Goal: Transaction & Acquisition: Purchase product/service

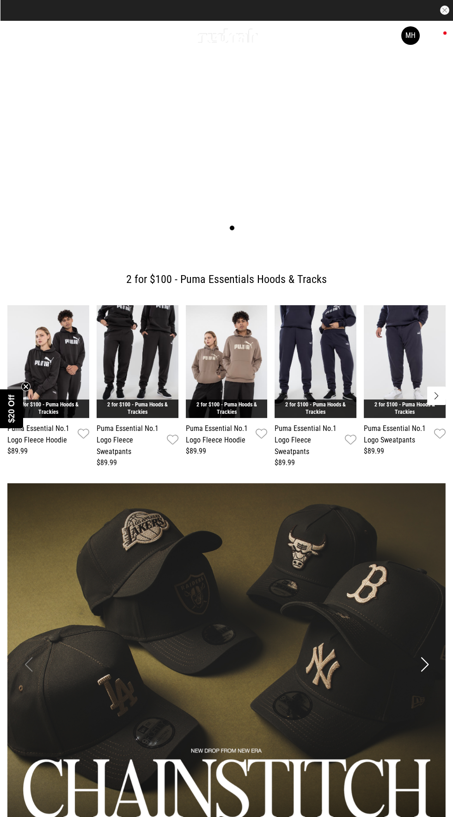
click at [117, 35] on link "Sale" at bounding box center [114, 35] width 15 height 9
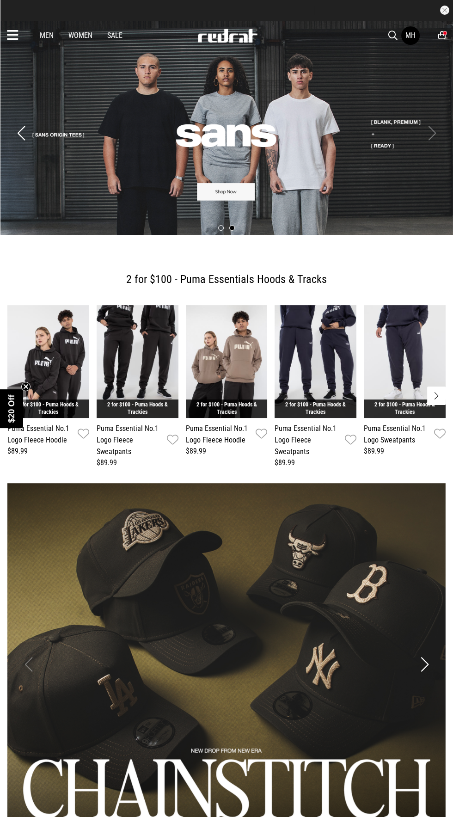
click at [110, 45] on div "Men Women Sale MH Hi, Mariana New Back Footwear Back Mens Back Womens Back Yout…" at bounding box center [226, 35] width 453 height 30
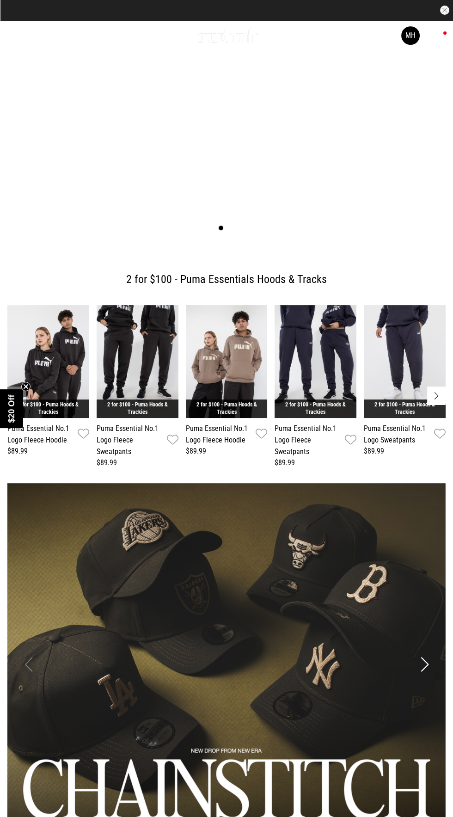
click at [116, 35] on link "Sale" at bounding box center [114, 35] width 15 height 9
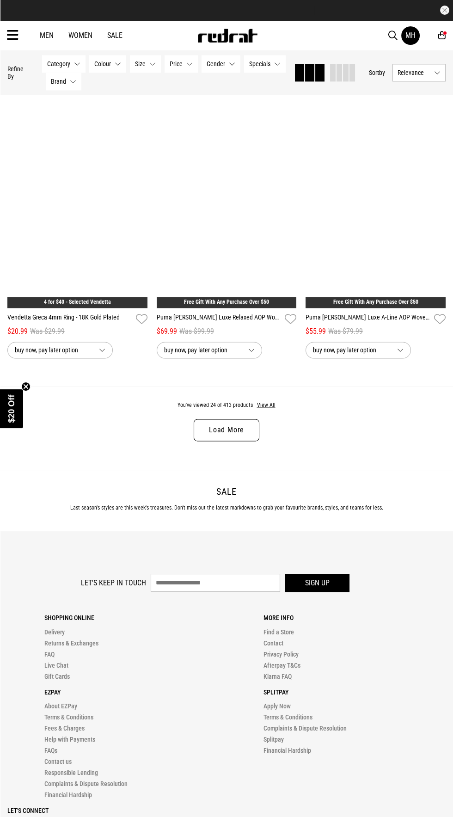
scroll to position [1912, 0]
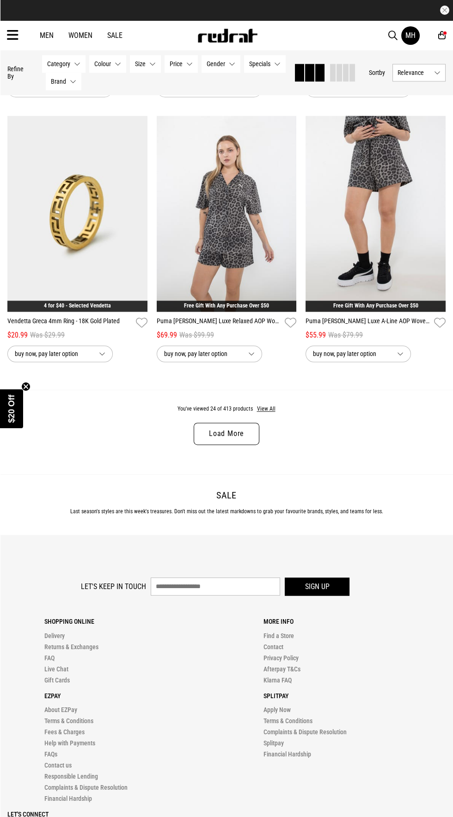
click at [251, 437] on link "Load More" at bounding box center [227, 434] width 66 height 22
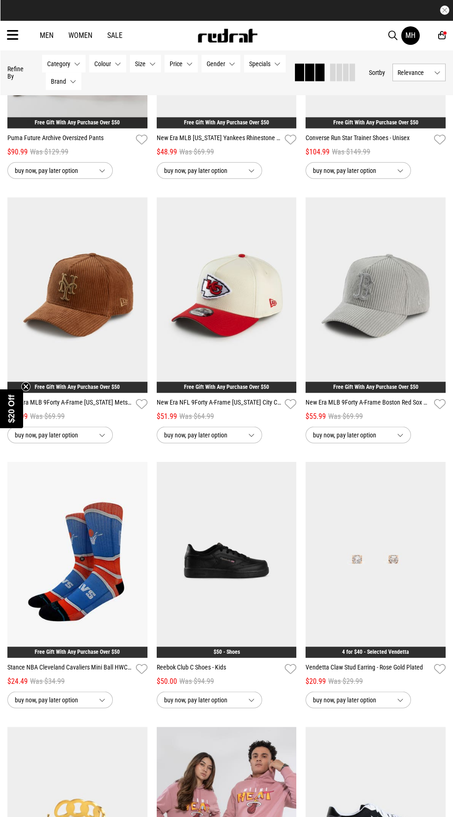
scroll to position [3155, 0]
click at [28, 388] on icon "Close teaser" at bounding box center [26, 387] width 4 height 4
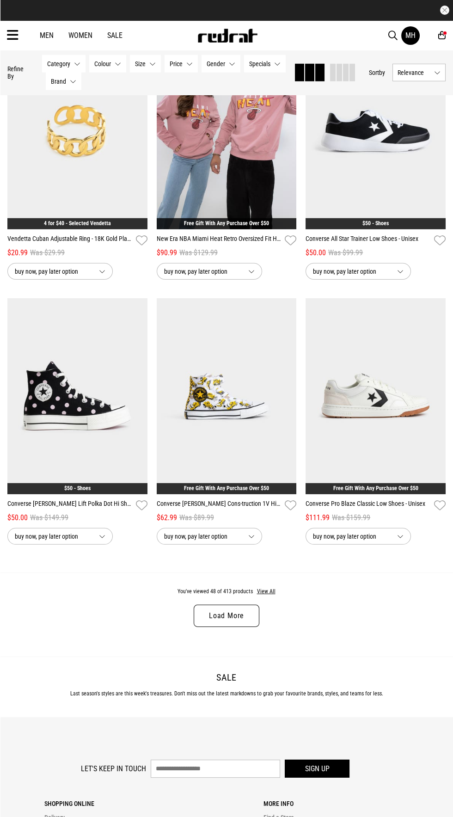
scroll to position [3849, 0]
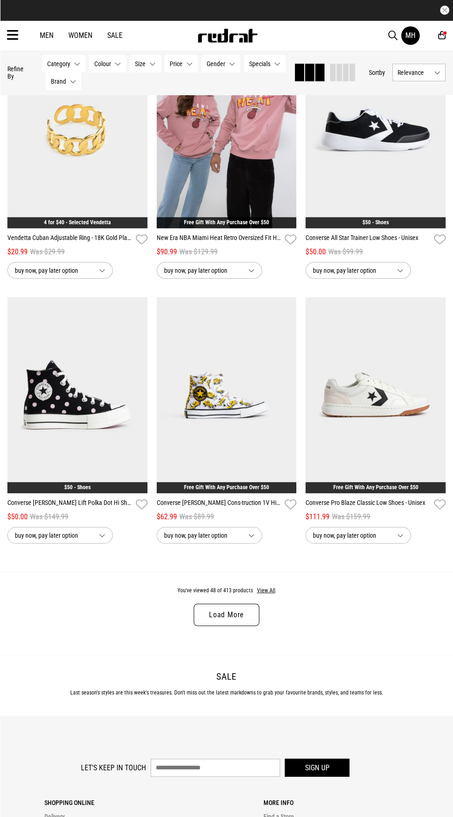
click at [228, 612] on link "Load More" at bounding box center [227, 615] width 66 height 22
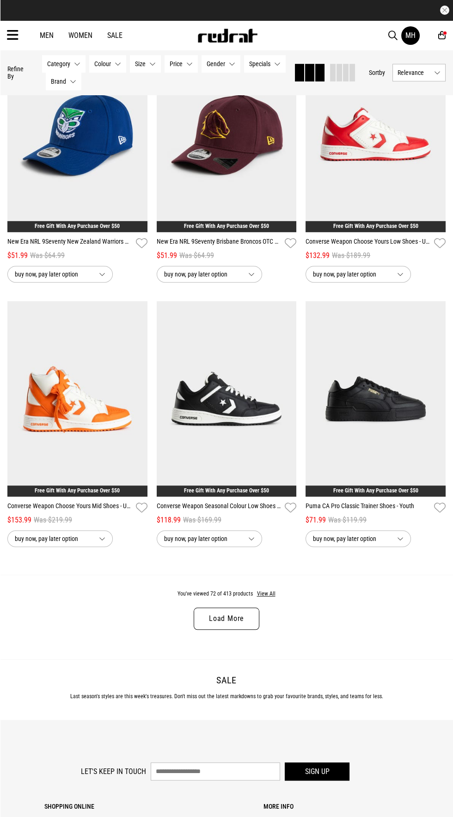
scroll to position [5964, 0]
click at [238, 614] on link "Load More" at bounding box center [227, 618] width 66 height 22
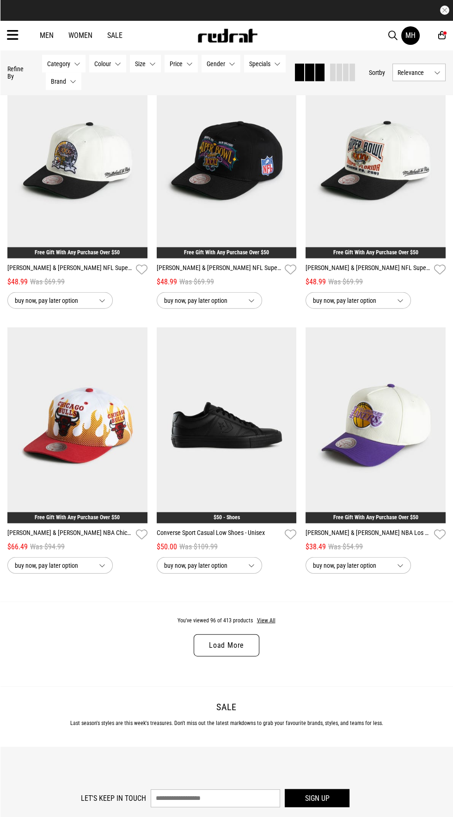
scroll to position [8058, 0]
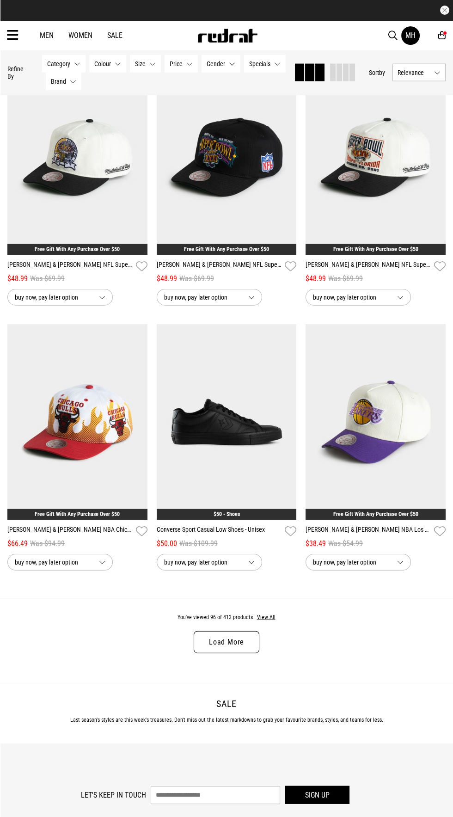
click at [244, 634] on link "Load More" at bounding box center [227, 642] width 66 height 22
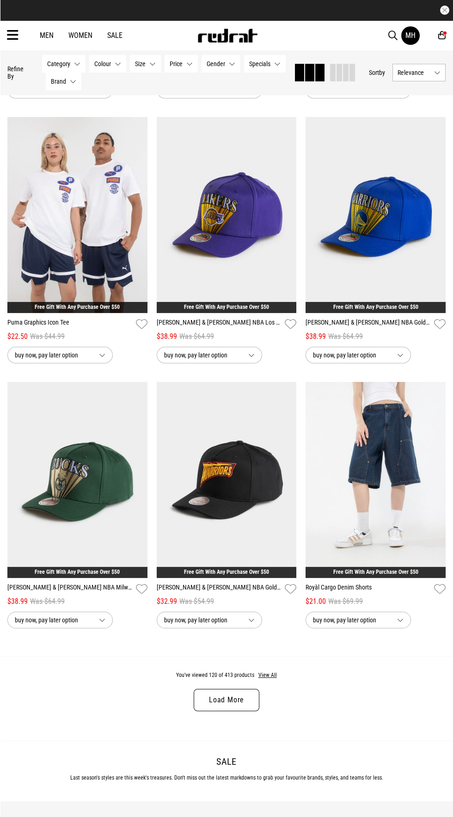
scroll to position [10126, 0]
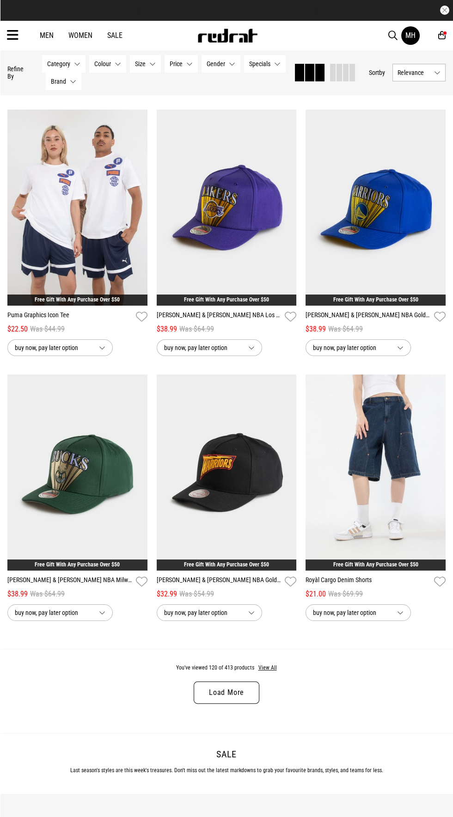
click at [241, 691] on link "Load More" at bounding box center [227, 692] width 66 height 22
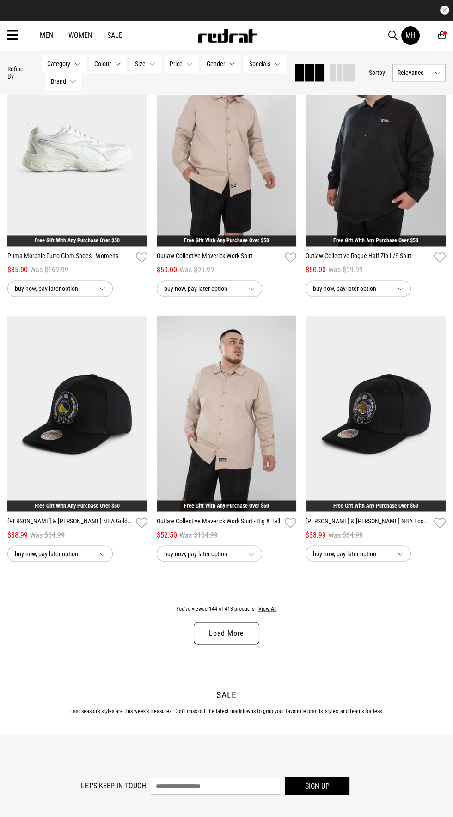
scroll to position [12313, 0]
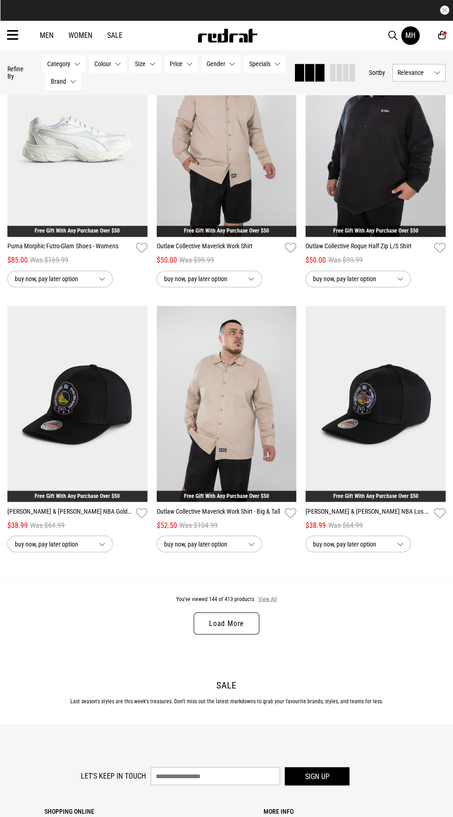
click at [275, 595] on button "View All" at bounding box center [267, 599] width 19 height 8
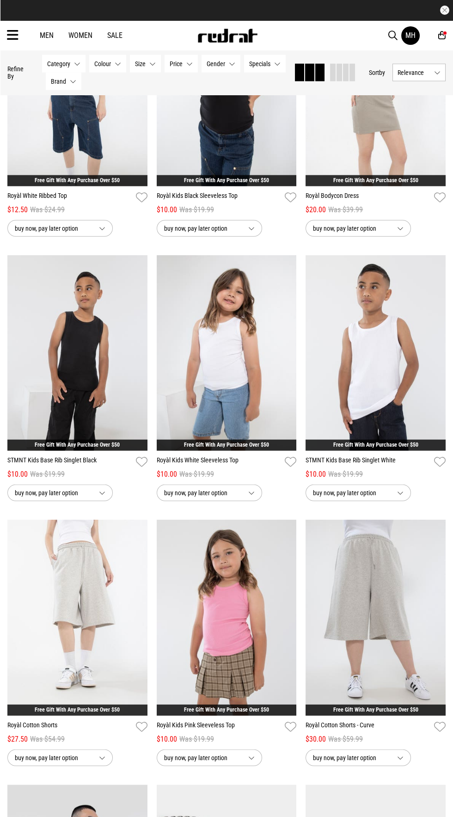
scroll to position [13424, 0]
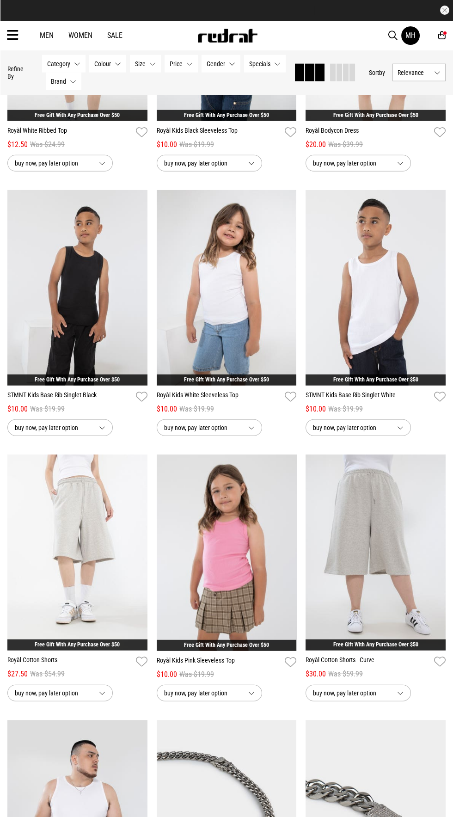
scroll to position [13490, 0]
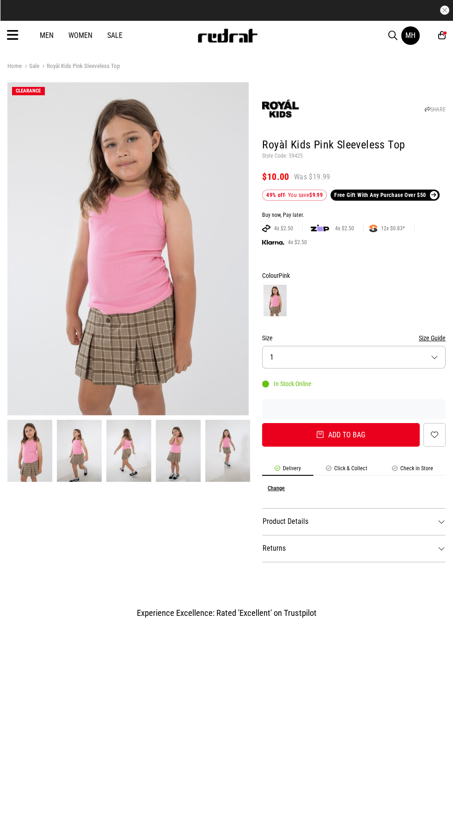
click at [375, 358] on button "Size 1" at bounding box center [354, 357] width 184 height 23
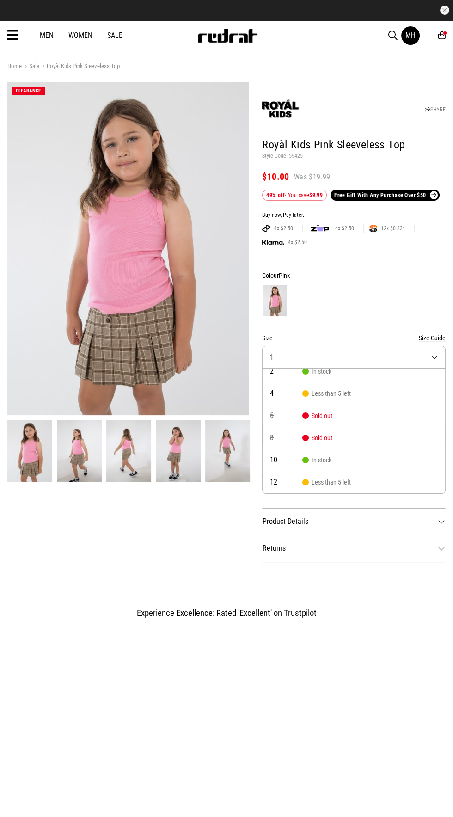
click at [388, 292] on div at bounding box center [354, 300] width 184 height 34
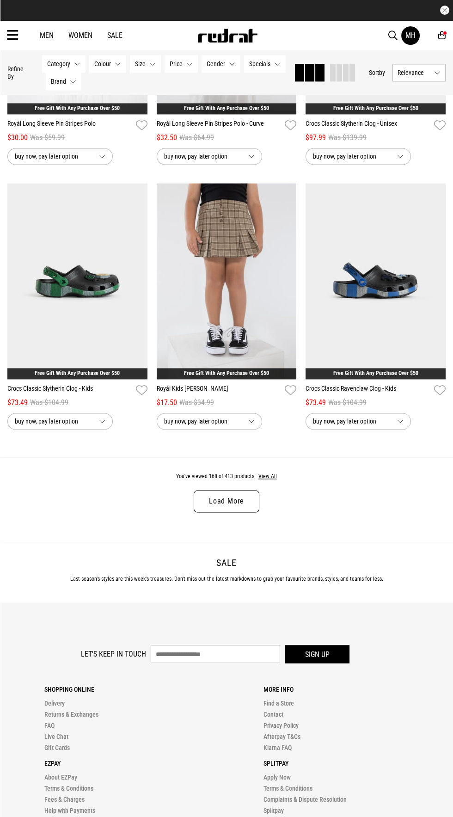
scroll to position [1899, 0]
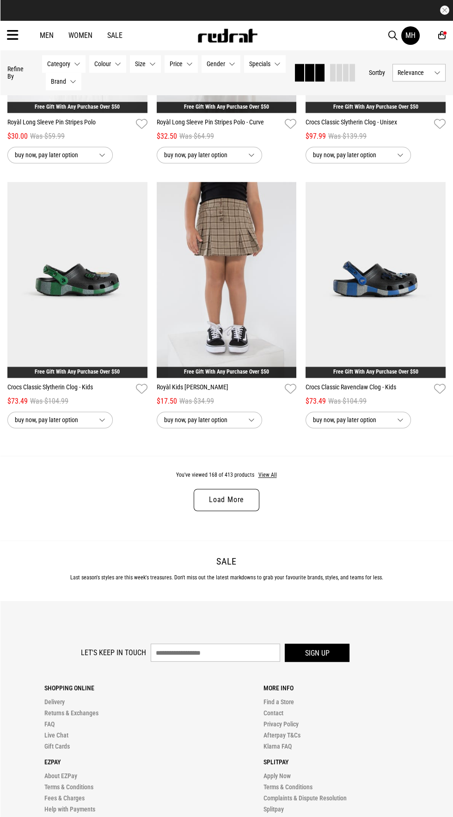
click at [221, 496] on link "Load More" at bounding box center [227, 500] width 66 height 22
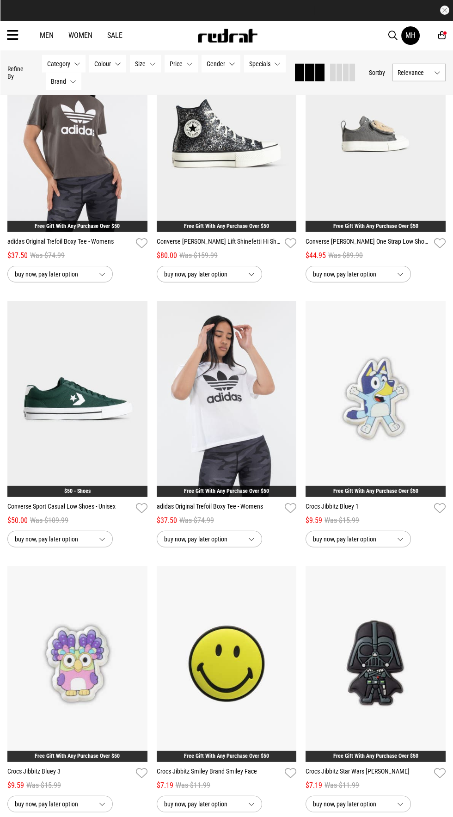
scroll to position [3634, 0]
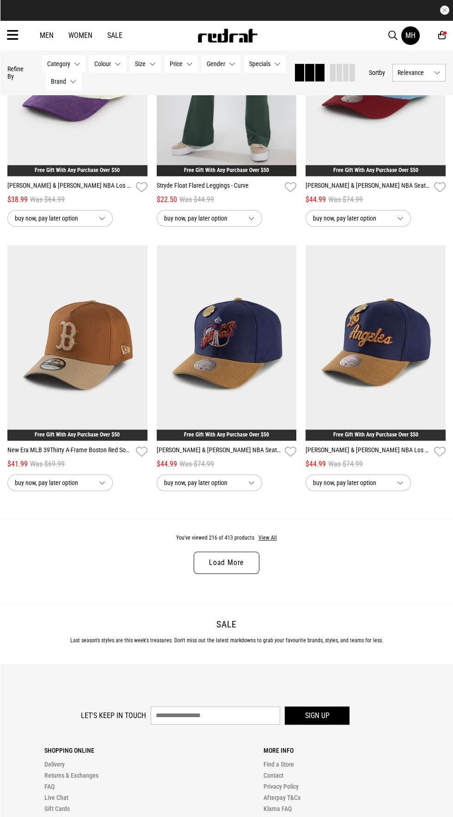
scroll to position [6061, 0]
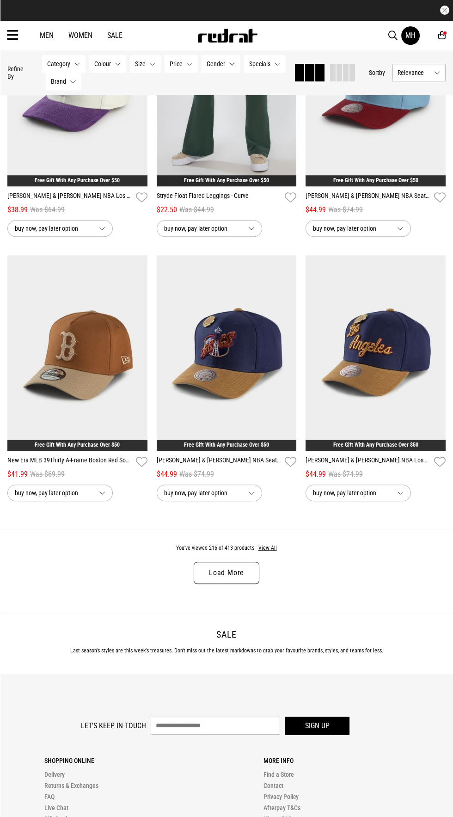
click at [245, 572] on link "Load More" at bounding box center [227, 573] width 66 height 22
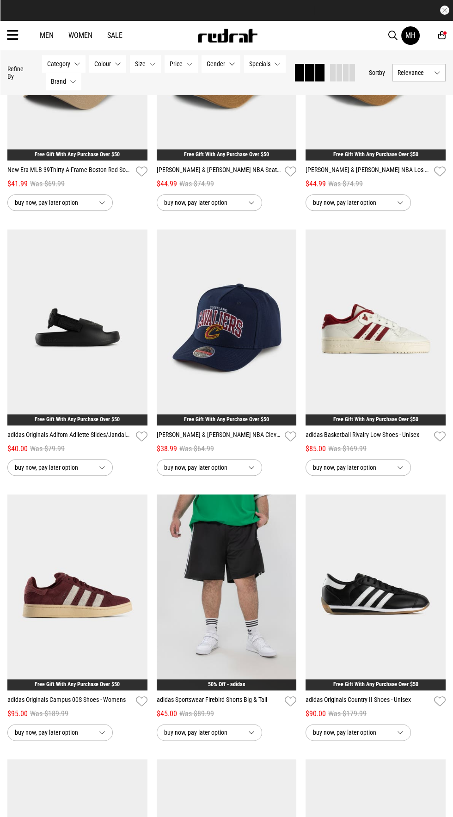
scroll to position [6364, 0]
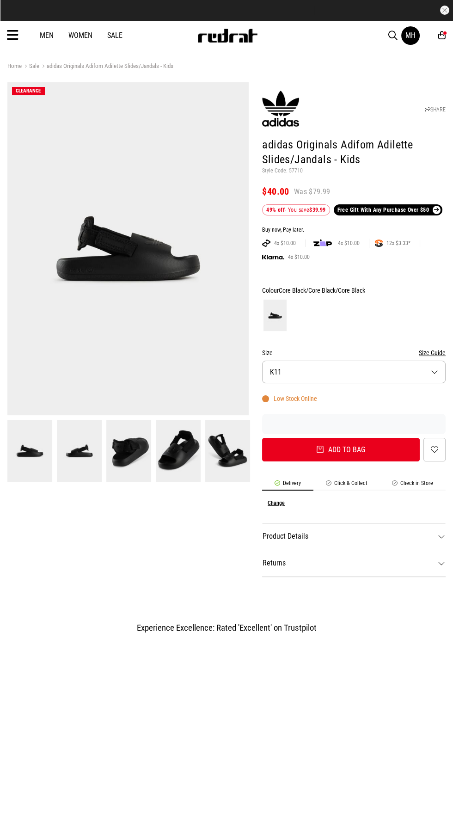
click at [221, 457] on img at bounding box center [227, 451] width 45 height 62
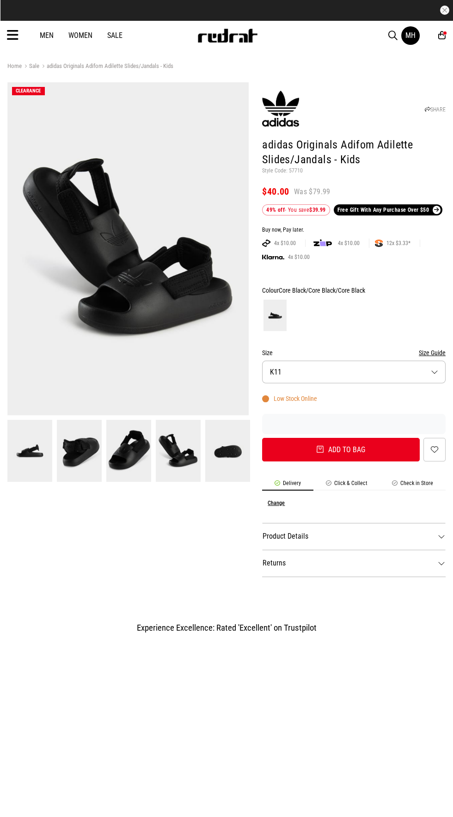
click at [356, 376] on button "Size K11" at bounding box center [354, 372] width 184 height 23
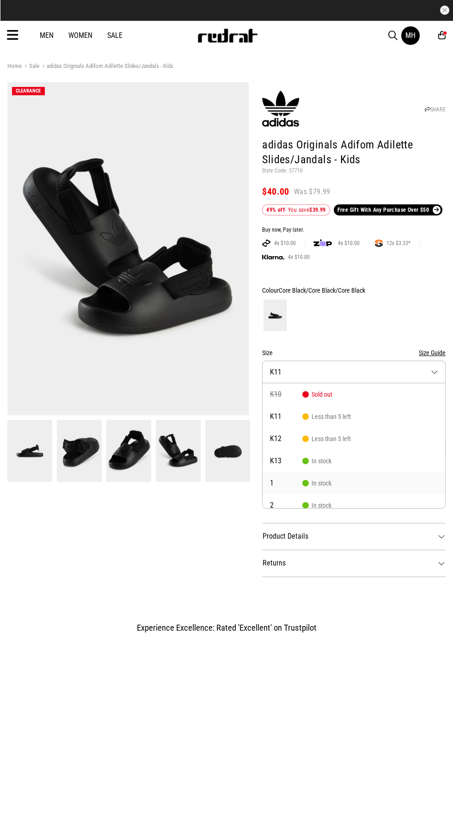
click at [321, 483] on span "In stock" at bounding box center [316, 482] width 29 height 7
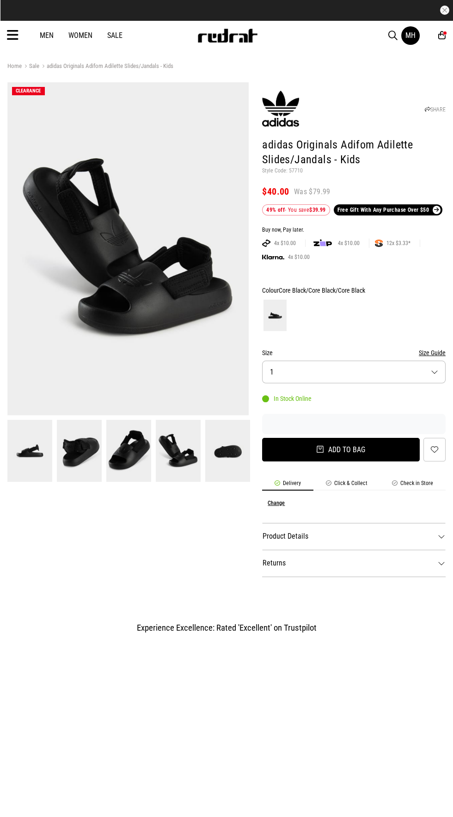
click at [331, 455] on button "Add to bag" at bounding box center [341, 450] width 158 height 24
select select "*"
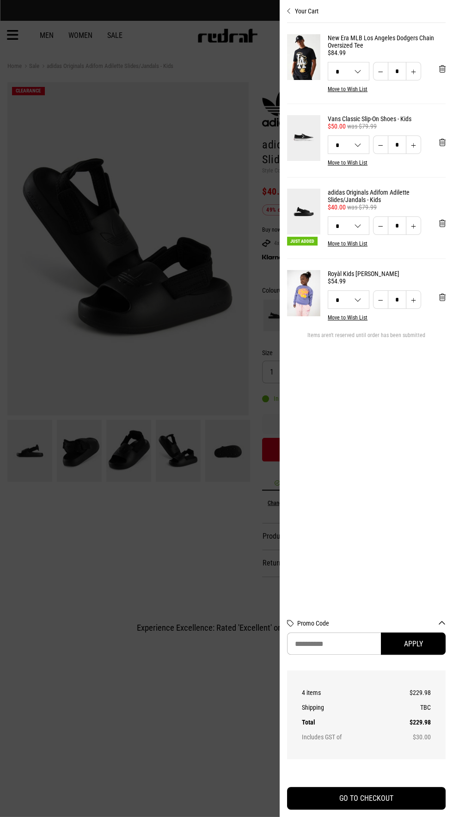
click at [448, 132] on div "Your Cart New Era MLB Los Angeles Dodgers Chain Oversized Tee $84.99 L S M L XL…" at bounding box center [366, 408] width 173 height 817
click at [442, 144] on span "'Remove from cart" at bounding box center [442, 142] width 6 height 9
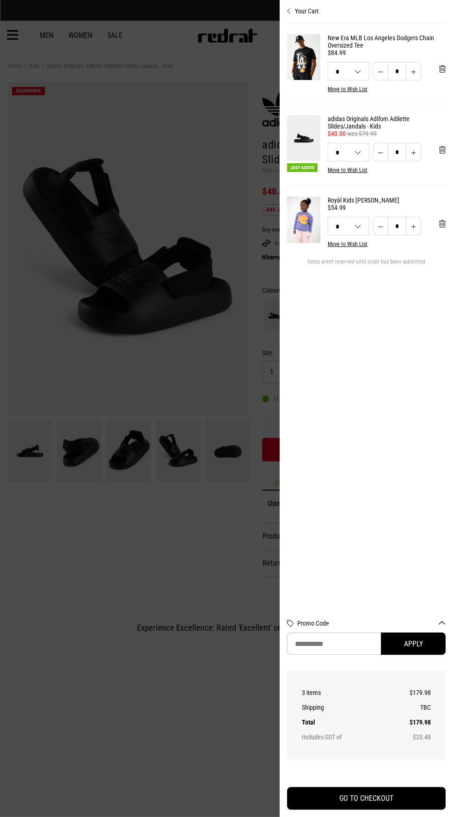
click at [305, 5] on button "Your Cart" at bounding box center [366, 7] width 159 height 15
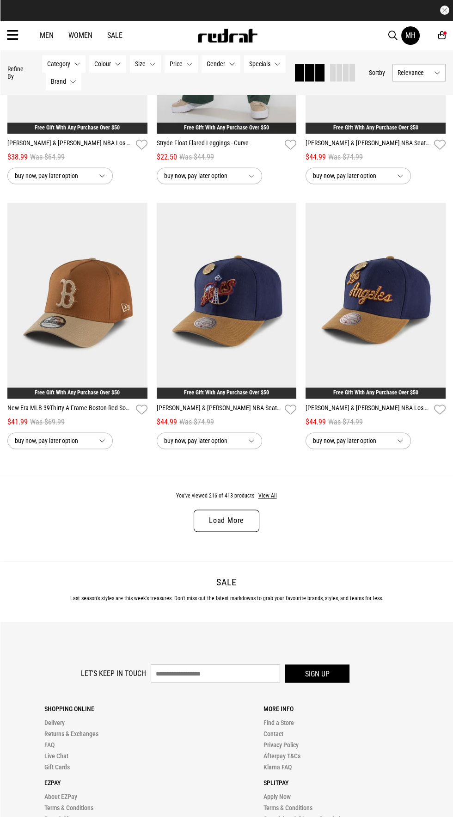
scroll to position [1877, 0]
click at [240, 510] on link "Load More" at bounding box center [227, 521] width 66 height 22
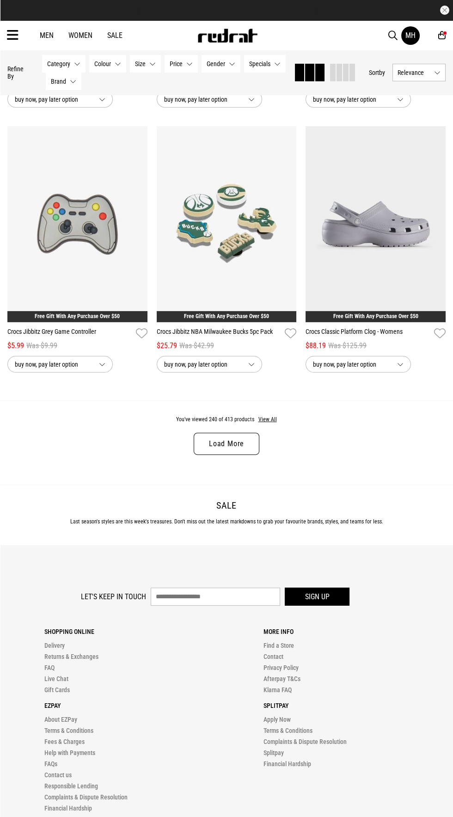
scroll to position [4071, 0]
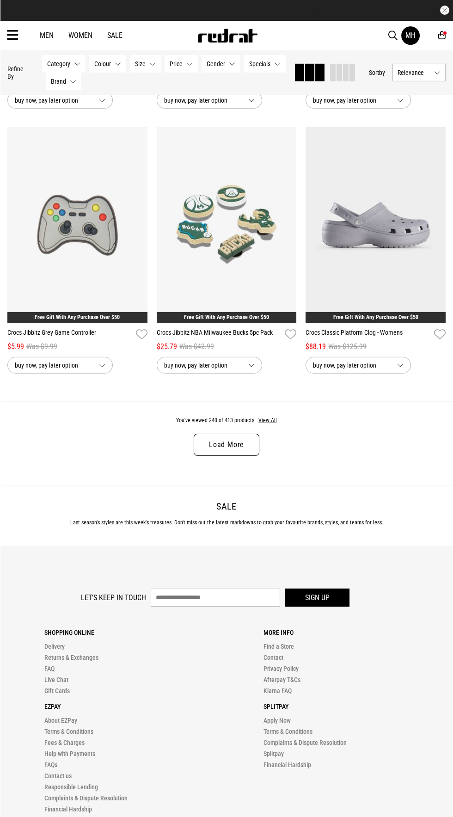
click at [233, 440] on link "Load More" at bounding box center [227, 445] width 66 height 22
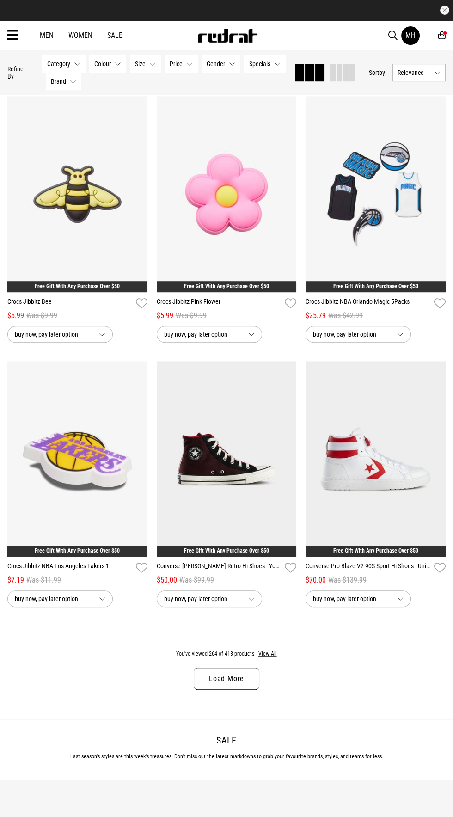
scroll to position [5953, 0]
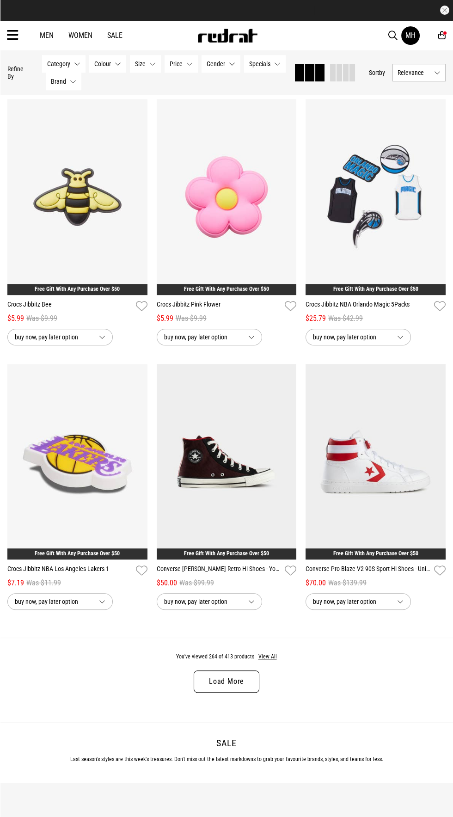
click at [230, 674] on link "Load More" at bounding box center [227, 681] width 66 height 22
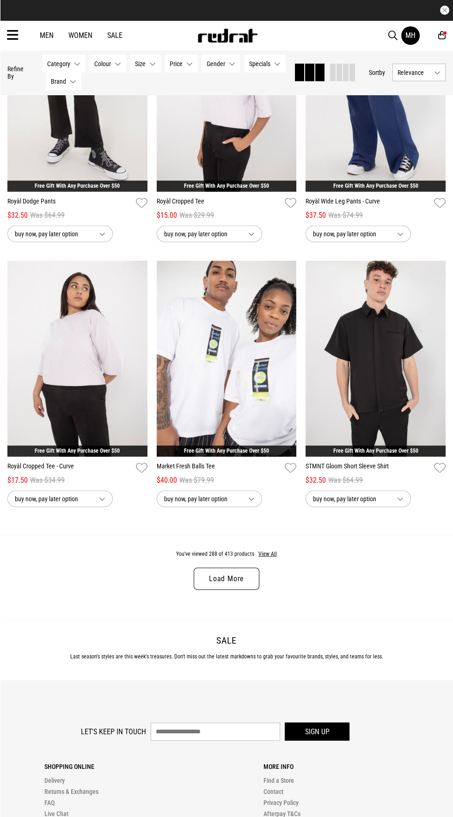
scroll to position [8176, 0]
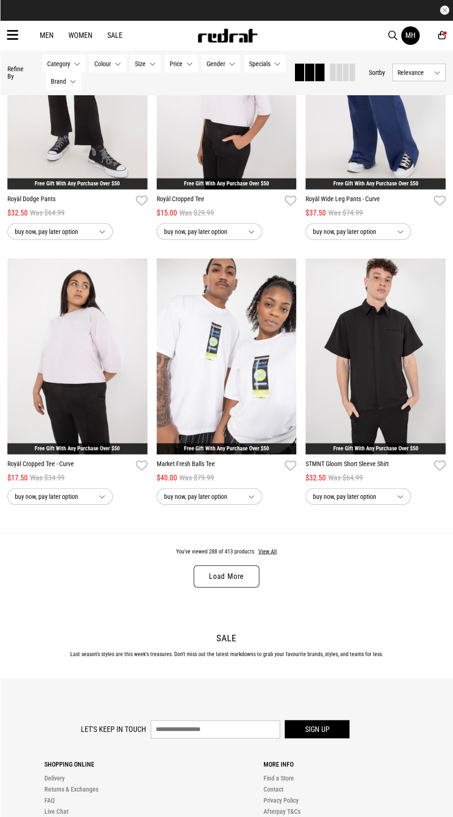
click at [242, 576] on link "Load More" at bounding box center [227, 576] width 66 height 22
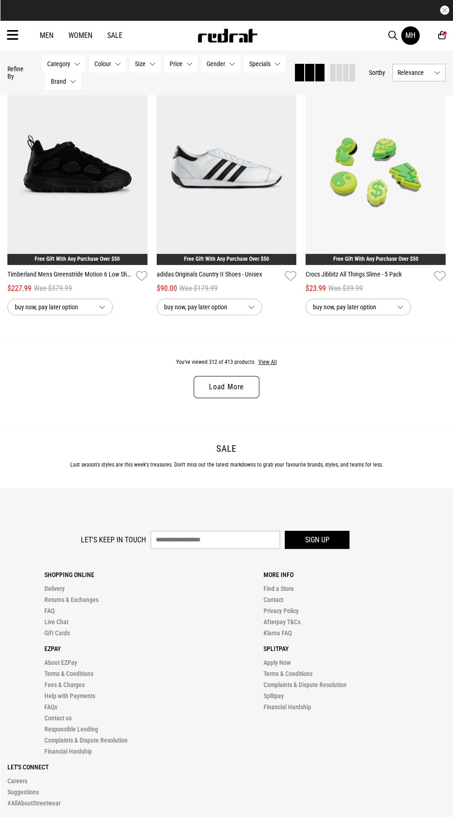
scroll to position [10484, 0]
click at [265, 358] on button "View All" at bounding box center [267, 362] width 19 height 8
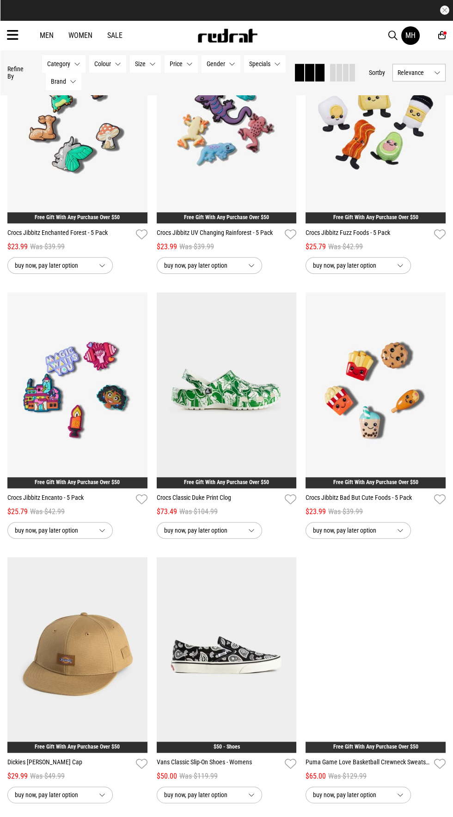
scroll to position [11324, 0]
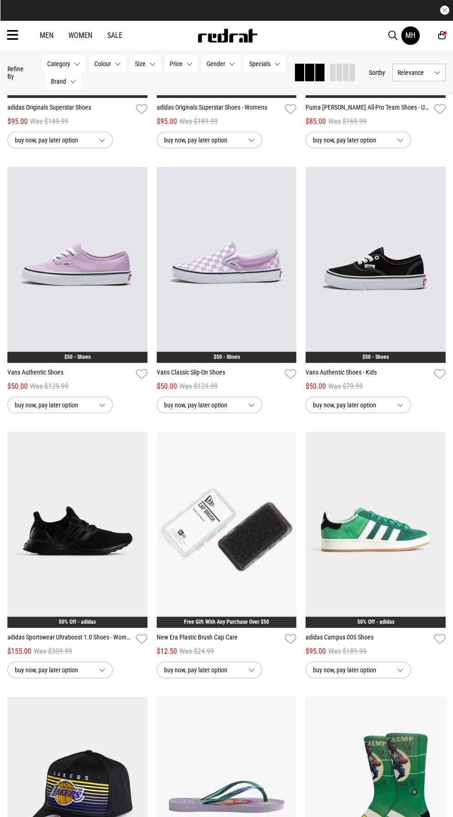
scroll to position [14139, 0]
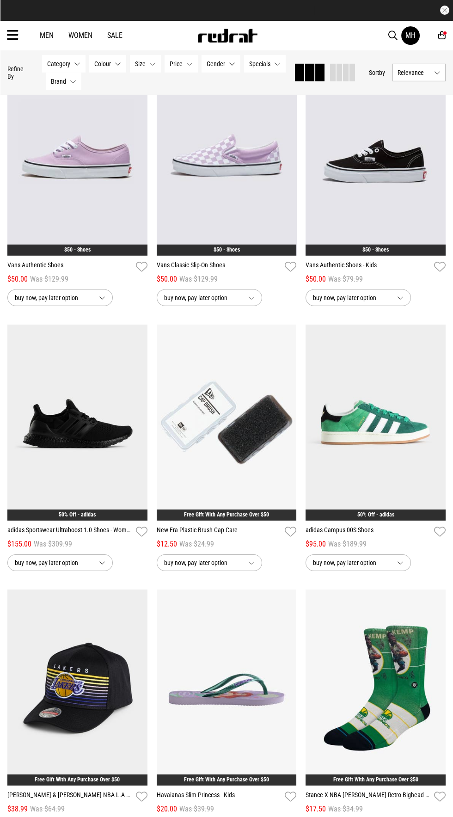
scroll to position [14205, 0]
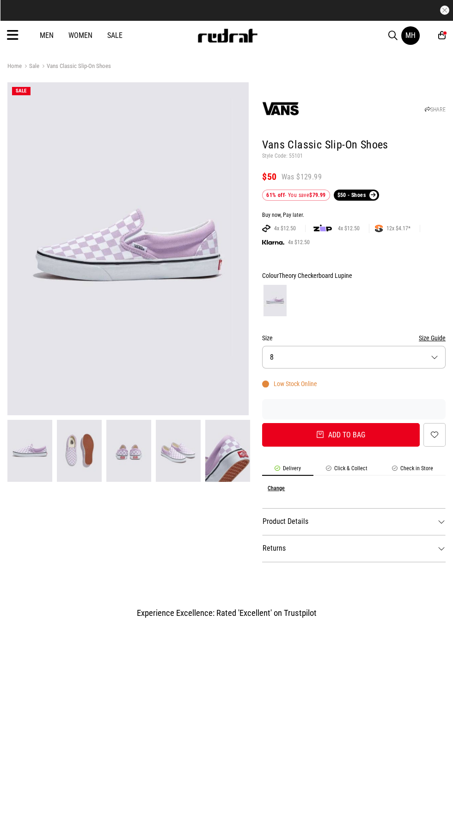
click at [364, 354] on button "Size 8" at bounding box center [354, 357] width 184 height 23
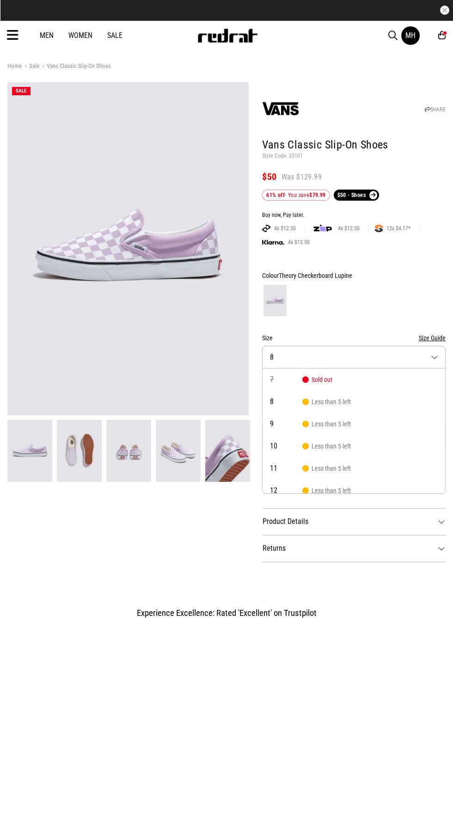
scroll to position [8, 0]
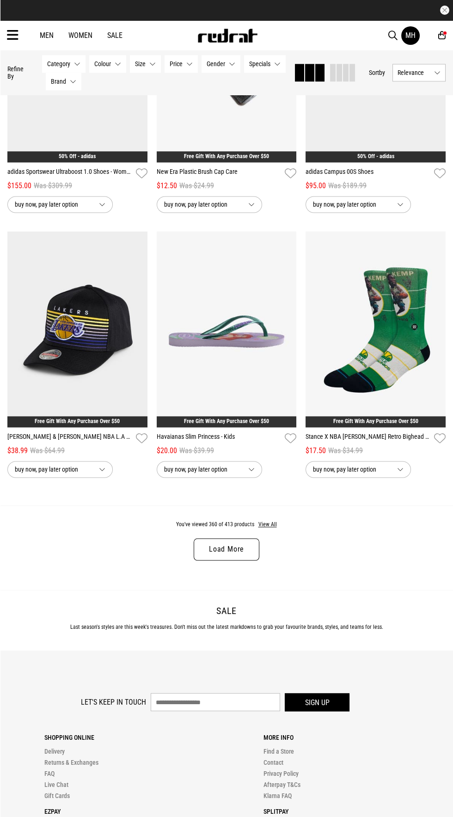
scroll to position [1850, 0]
click at [227, 545] on link "Load More" at bounding box center [227, 549] width 66 height 22
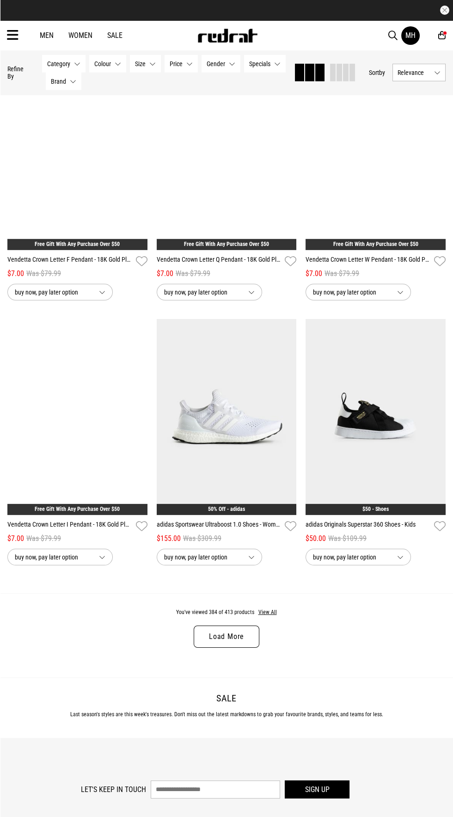
scroll to position [3882, 0]
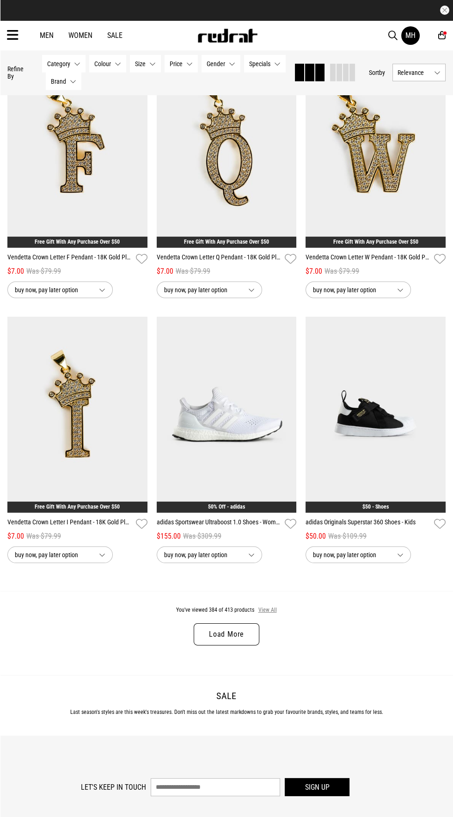
click at [270, 606] on button "View All" at bounding box center [267, 610] width 19 height 8
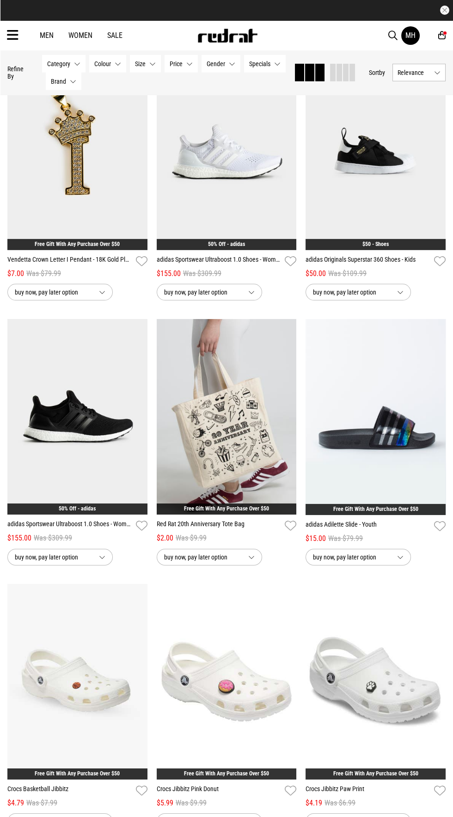
scroll to position [4188, 0]
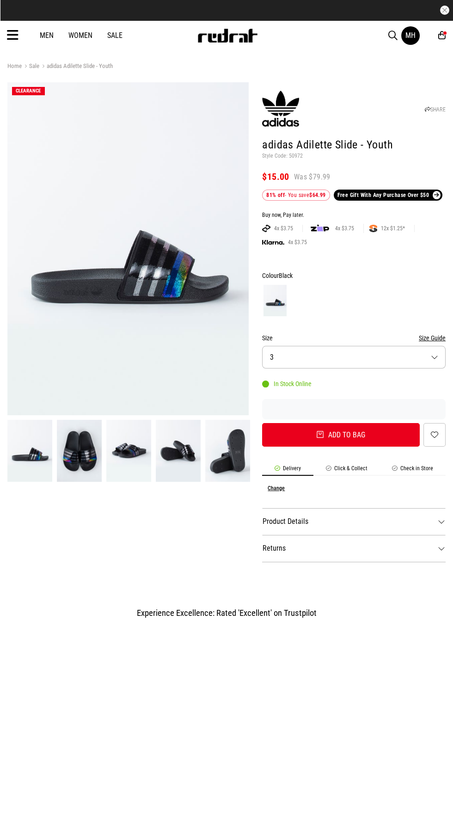
click at [354, 355] on button "Size 3" at bounding box center [354, 357] width 184 height 23
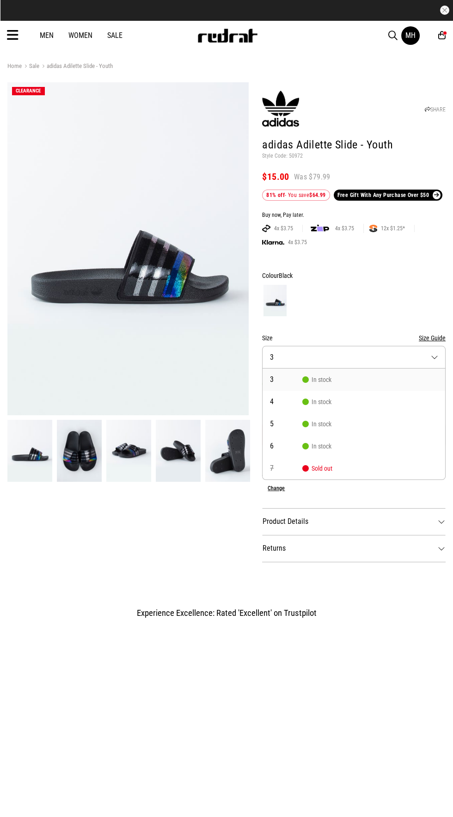
click at [370, 291] on div at bounding box center [354, 300] width 184 height 34
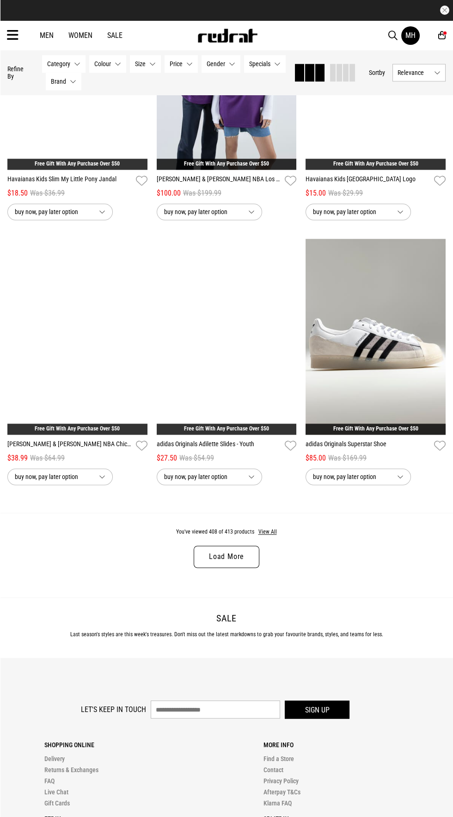
scroll to position [1842, 0]
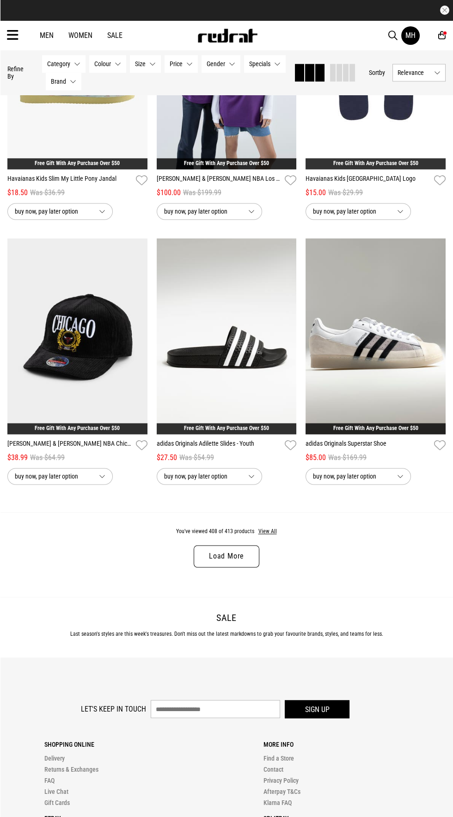
click at [231, 556] on link "Load More" at bounding box center [227, 556] width 66 height 22
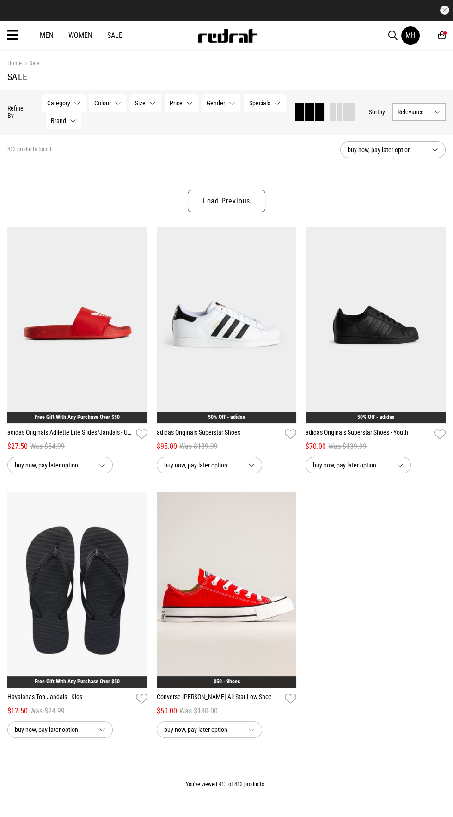
click at [12, 38] on icon at bounding box center [13, 35] width 12 height 15
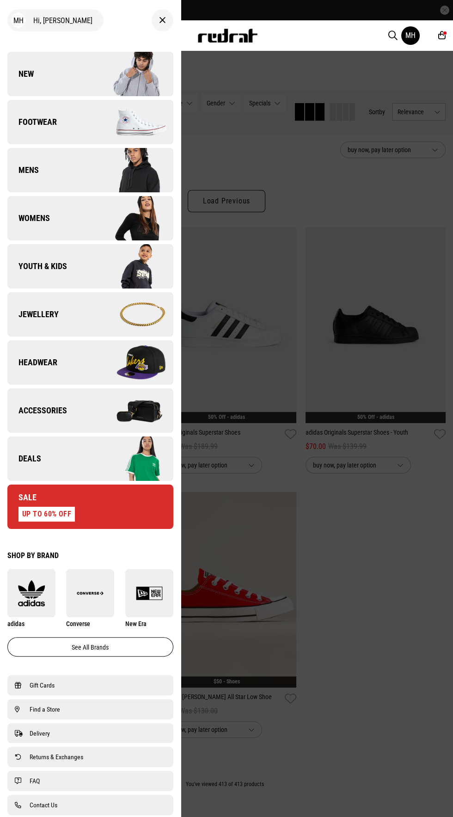
click at [103, 274] on img at bounding box center [131, 266] width 83 height 46
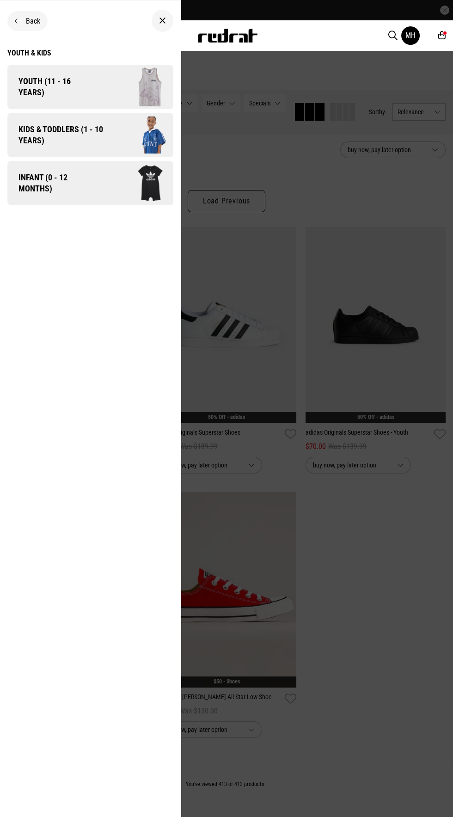
click at [116, 139] on img at bounding box center [141, 134] width 66 height 37
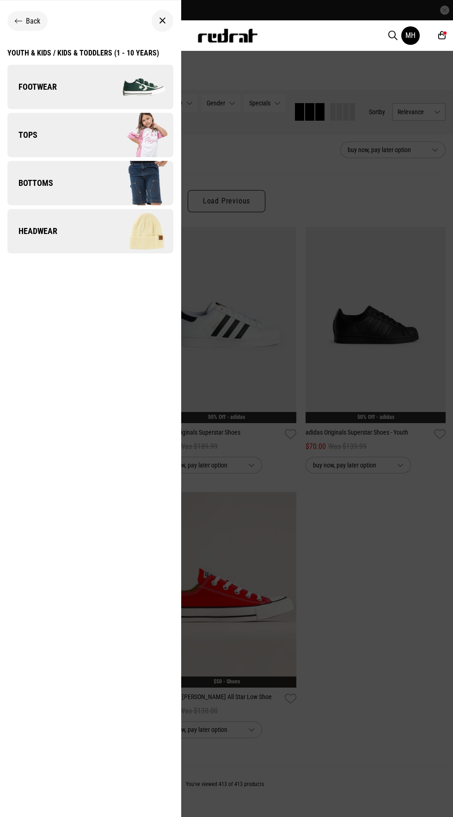
click at [101, 53] on div "Youth & Kids / Kids & Toddlers (1 - 10 years)" at bounding box center [83, 53] width 152 height 9
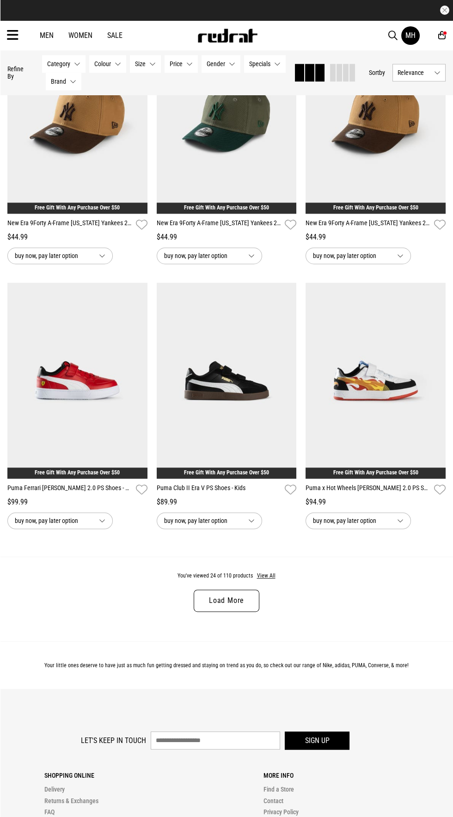
scroll to position [1747, 0]
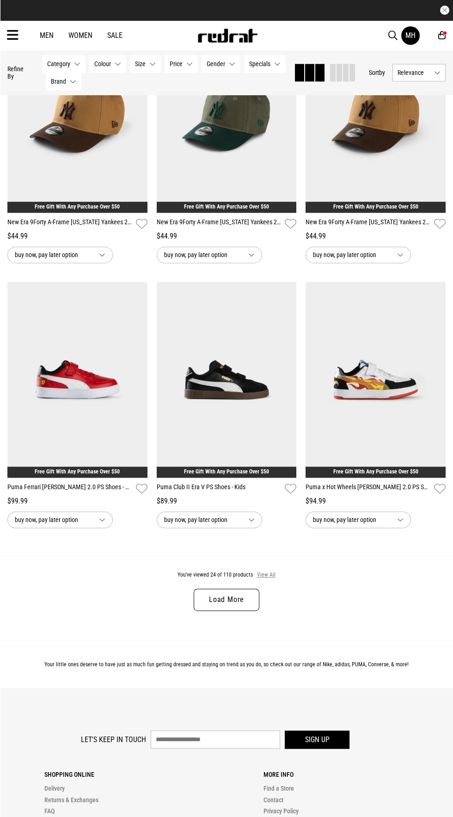
click at [266, 571] on button "View All" at bounding box center [266, 575] width 19 height 8
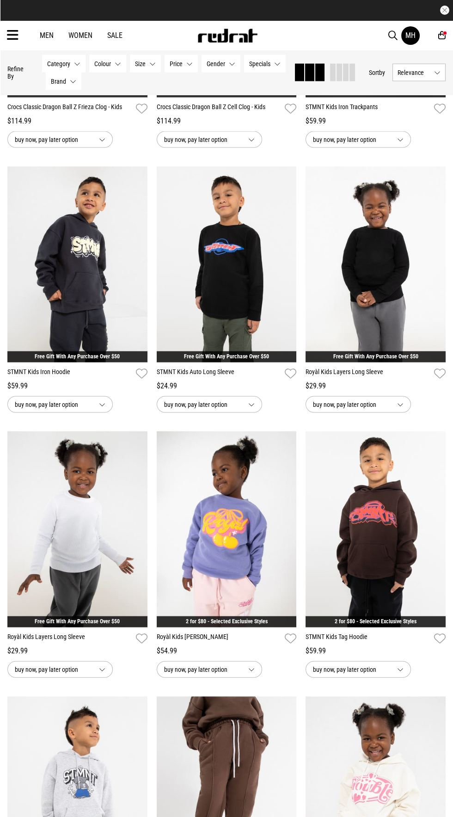
scroll to position [2686, 0]
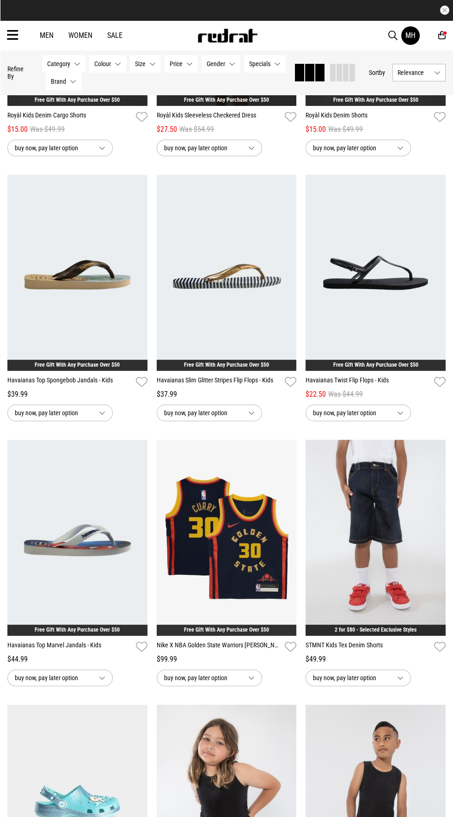
scroll to position [5302, 0]
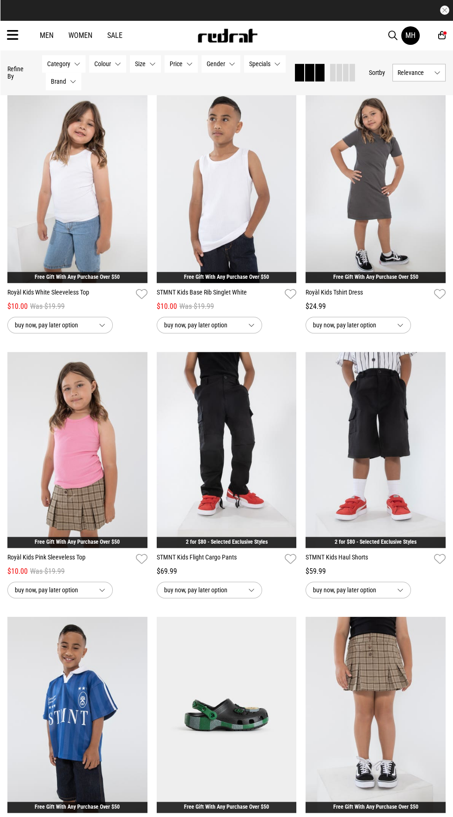
scroll to position [6172, 0]
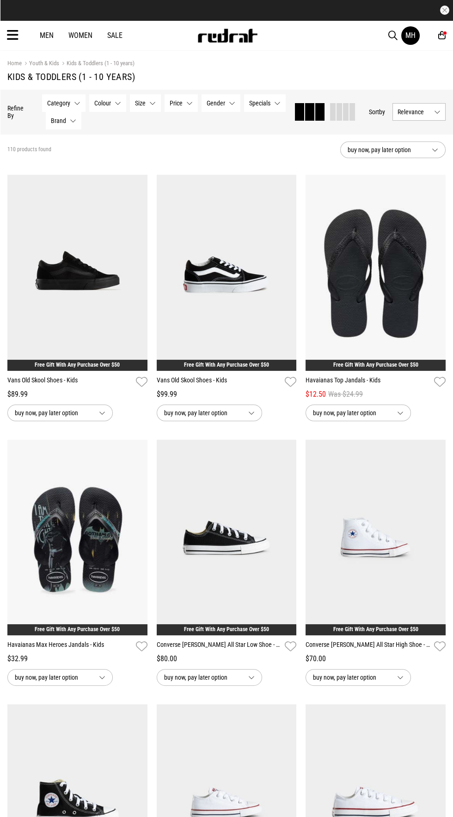
click at [440, 35] on icon at bounding box center [441, 36] width 7 height 10
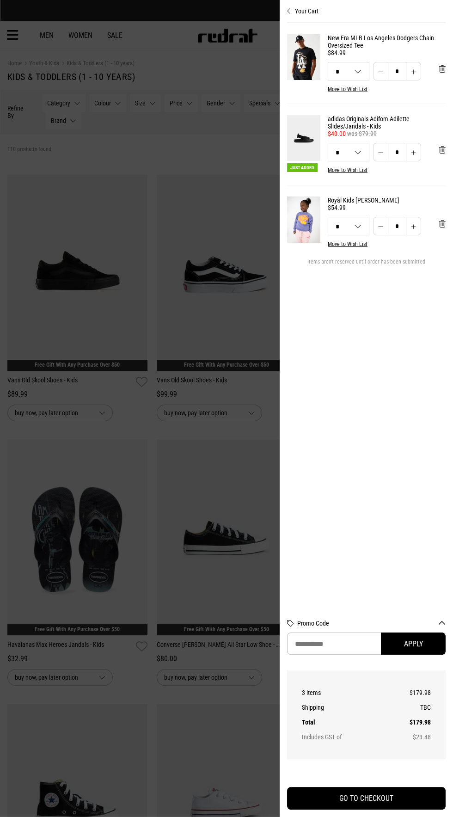
click at [309, 11] on button "Your Cart" at bounding box center [366, 7] width 159 height 15
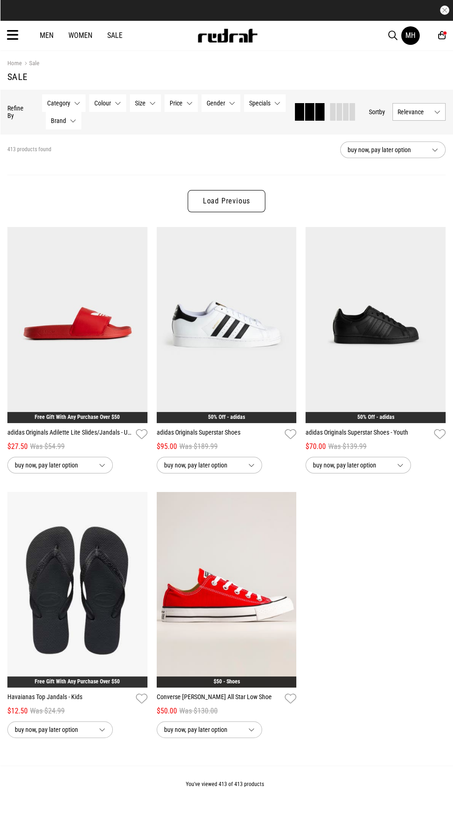
click at [14, 37] on icon at bounding box center [13, 35] width 12 height 15
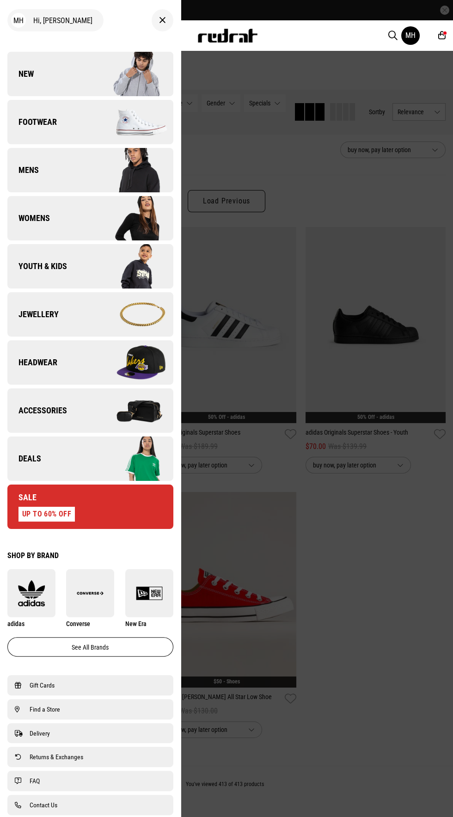
click at [88, 275] on link "Youth & Kids" at bounding box center [90, 266] width 166 height 44
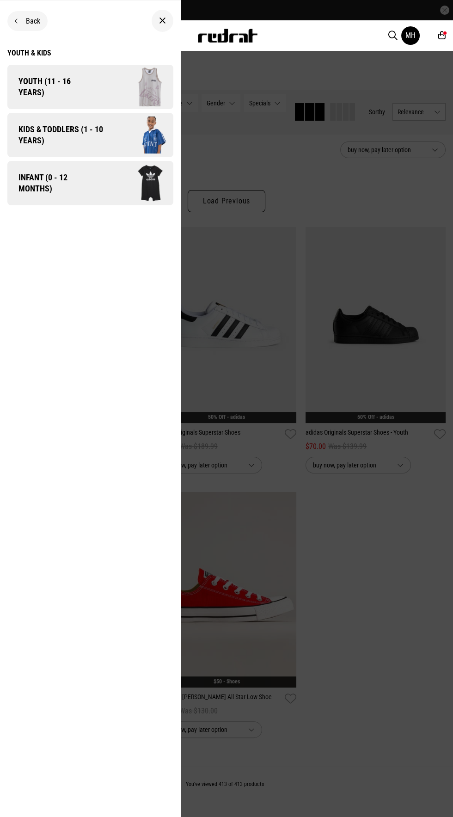
click at [112, 139] on img at bounding box center [141, 134] width 66 height 37
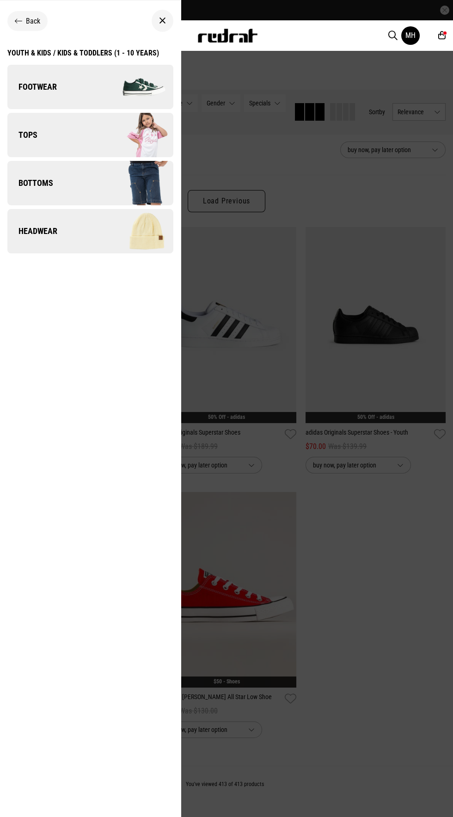
click at [116, 51] on div "Youth & Kids / Kids & Toddlers (1 - 10 years)" at bounding box center [83, 53] width 152 height 9
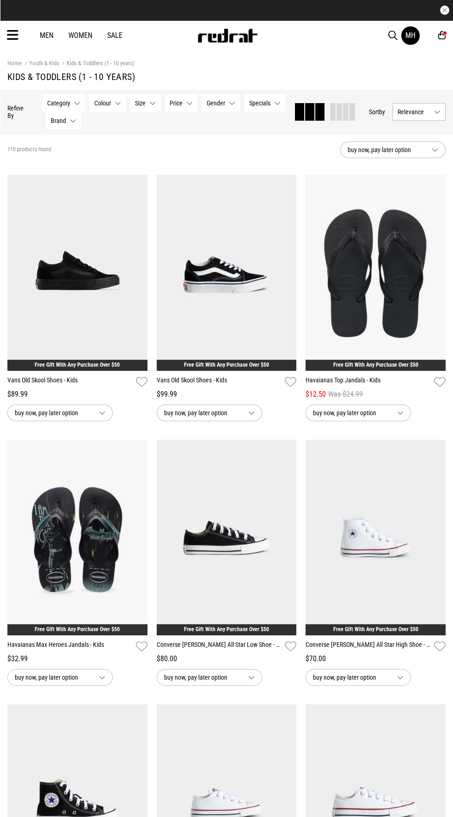
click at [139, 103] on span "Size" at bounding box center [140, 102] width 11 height 7
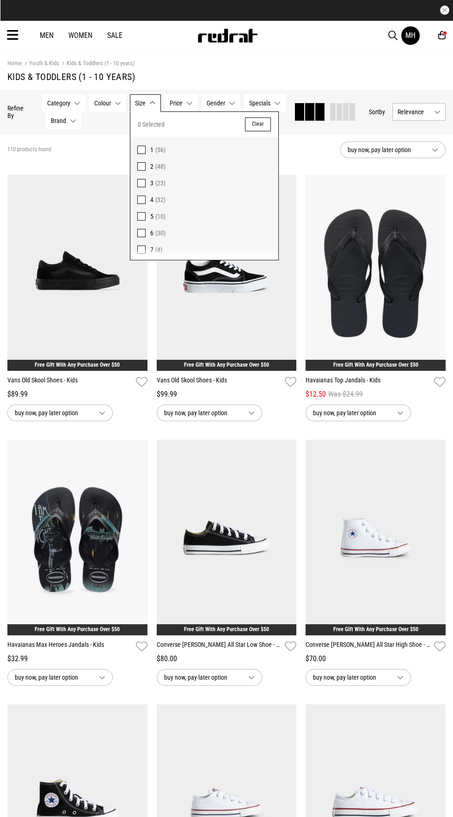
click at [317, 147] on div "110 products found" at bounding box center [169, 149] width 325 height 7
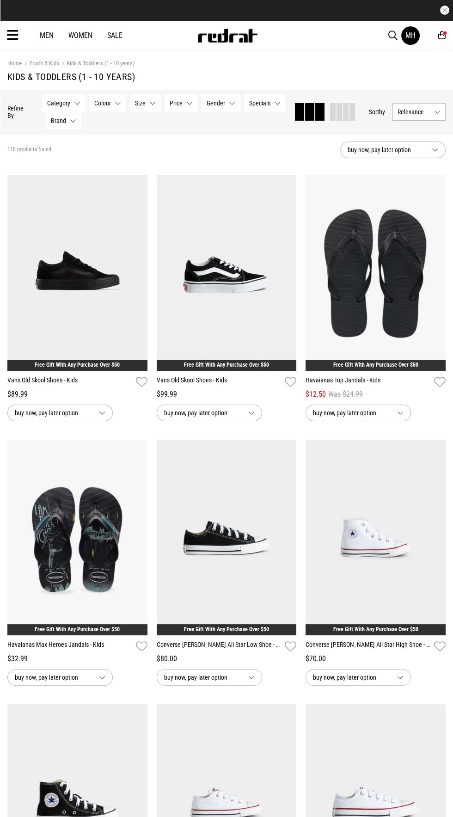
click at [441, 36] on icon at bounding box center [441, 36] width 7 height 10
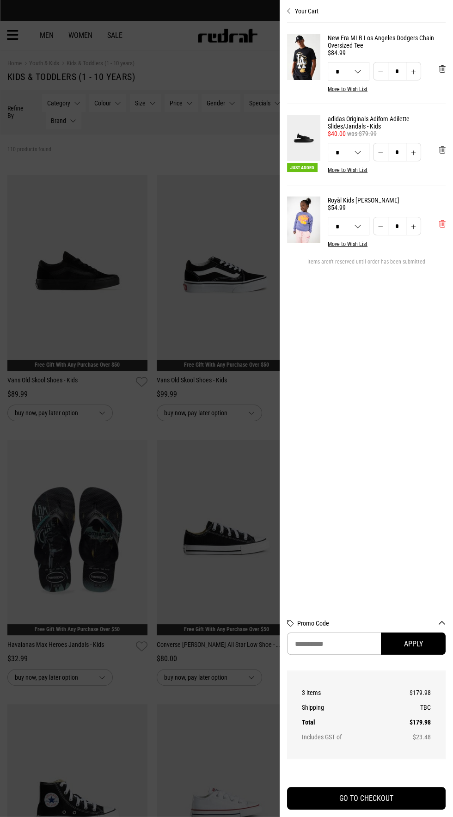
click at [442, 225] on span "'Remove from cart" at bounding box center [442, 224] width 6 height 9
click at [305, 123] on img at bounding box center [303, 138] width 33 height 46
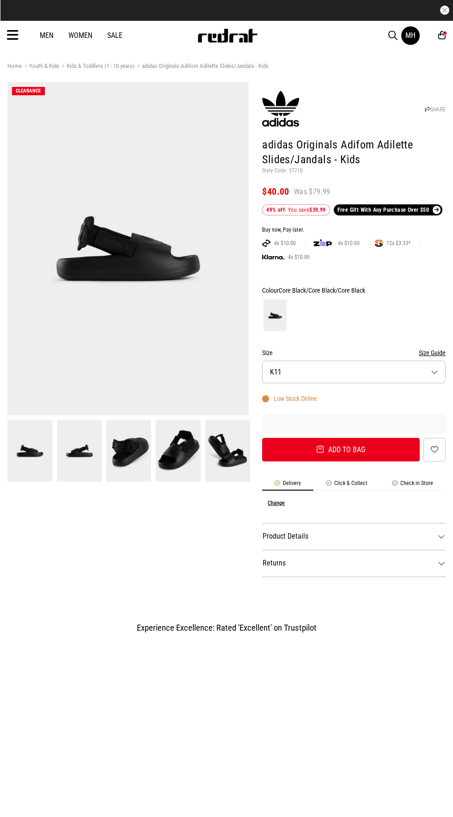
click at [182, 447] on img at bounding box center [178, 451] width 45 height 62
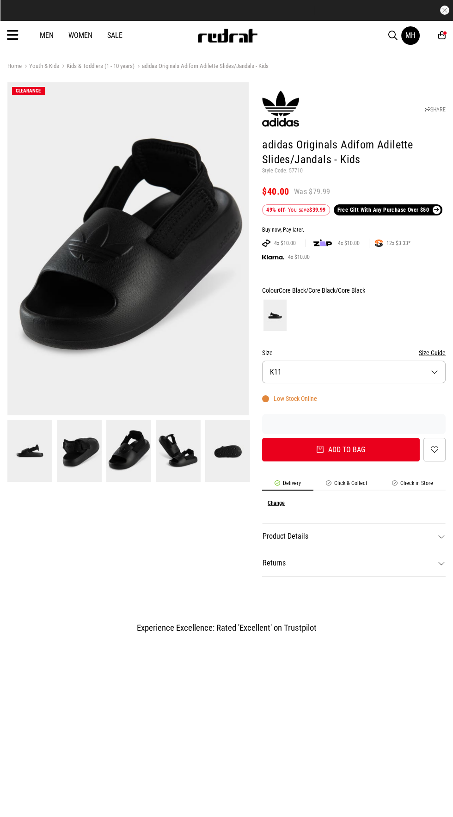
click at [219, 447] on img at bounding box center [227, 451] width 45 height 62
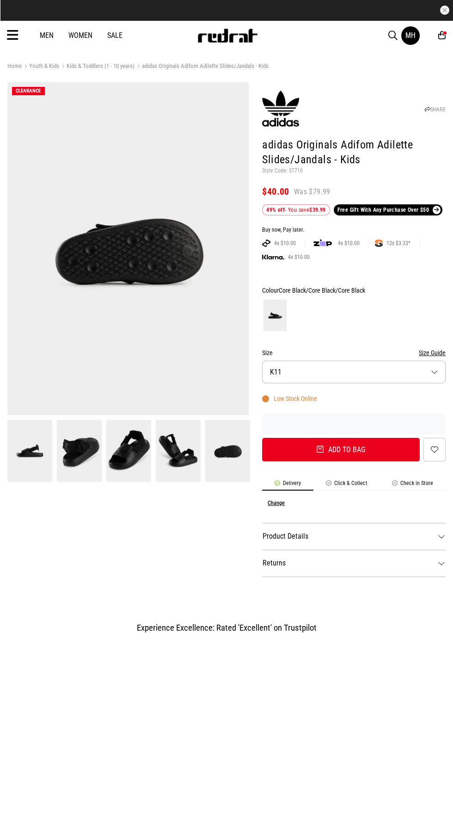
click at [123, 450] on img at bounding box center [128, 451] width 45 height 62
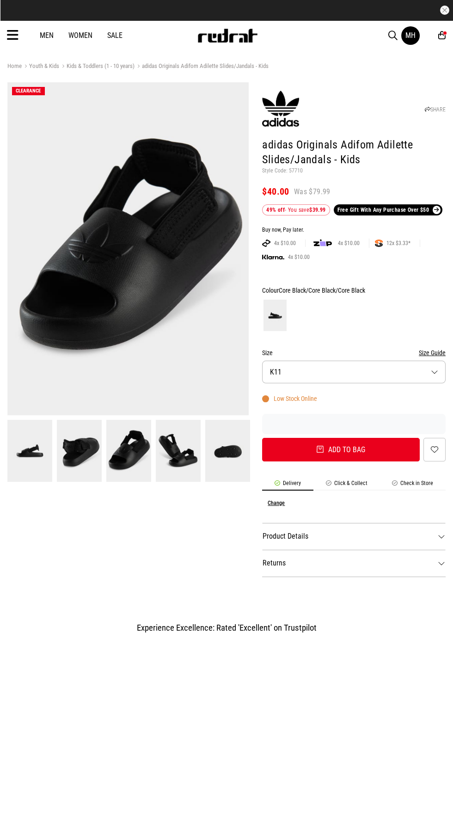
click at [78, 437] on img at bounding box center [79, 451] width 45 height 62
click at [349, 364] on button "Size K11" at bounding box center [354, 372] width 184 height 23
